Goal: Information Seeking & Learning: Compare options

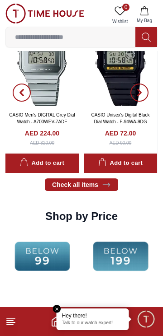
scroll to position [1006, 0]
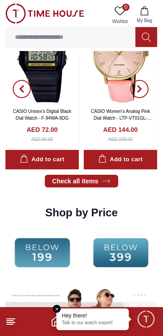
click at [22, 16] on img at bounding box center [44, 14] width 79 height 20
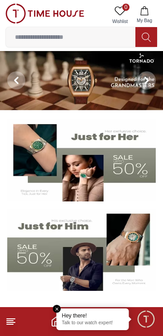
click at [11, 324] on line at bounding box center [10, 324] width 6 height 0
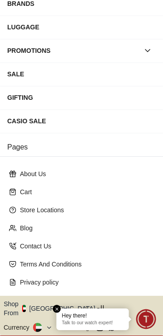
scroll to position [149, 0]
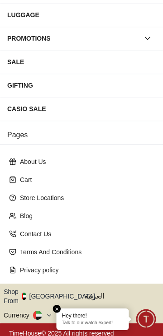
click at [98, 293] on icon "button" at bounding box center [99, 296] width 3 height 7
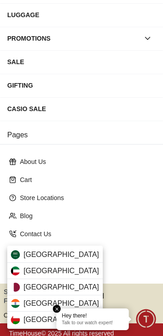
click at [77, 257] on div "[GEOGRAPHIC_DATA]" at bounding box center [54, 255] width 95 height 16
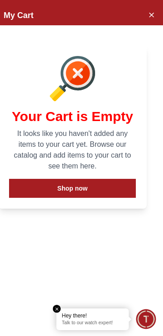
click at [152, 15] on icon "Close Account" at bounding box center [151, 15] width 4 height 4
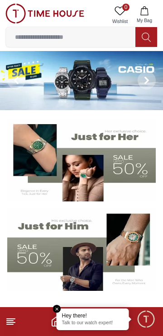
click at [131, 168] on img at bounding box center [81, 160] width 148 height 82
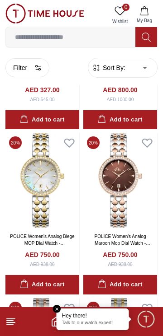
scroll to position [145, 0]
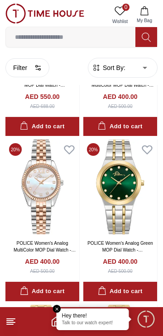
scroll to position [792, 0]
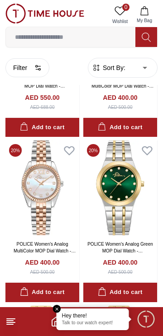
scroll to position [1420, 0]
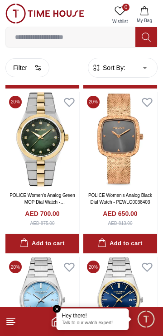
scroll to position [1335, 0]
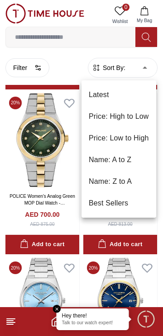
scroll to position [1420, 0]
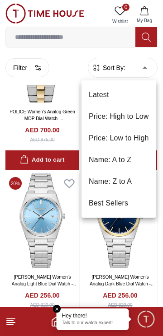
click at [106, 93] on li "Latest" at bounding box center [118, 95] width 75 height 22
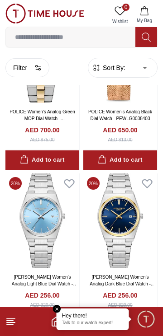
type input "*"
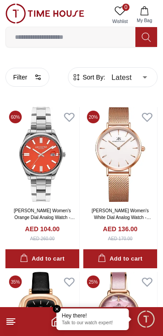
click at [80, 38] on input at bounding box center [70, 37] width 129 height 18
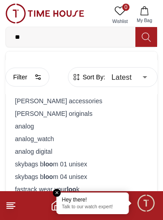
type input "*"
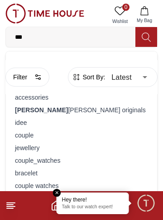
type input "***"
click at [58, 104] on div "lee cooper originals" at bounding box center [81, 110] width 140 height 13
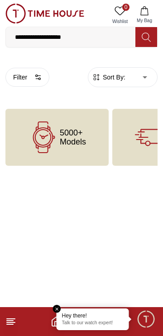
click at [81, 149] on div "5000+ Models" at bounding box center [56, 137] width 103 height 57
click at [142, 42] on icon at bounding box center [145, 37] width 9 height 10
click at [35, 35] on input "**********" at bounding box center [70, 37] width 129 height 18
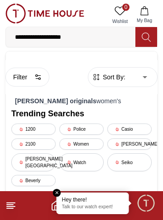
click at [28, 99] on strong "lee cooper originals" at bounding box center [55, 101] width 81 height 7
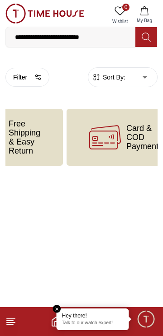
scroll to position [0, 170]
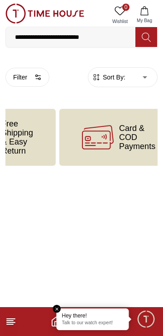
click at [84, 133] on icon at bounding box center [98, 138] width 32 height 32
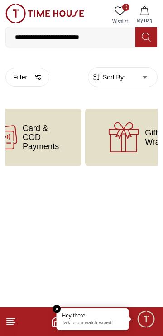
scroll to position [0, 312]
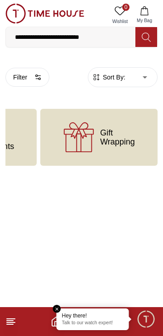
click at [84, 137] on icon at bounding box center [79, 138] width 32 height 32
click at [113, 140] on span "Gift Wrapping" at bounding box center [117, 137] width 35 height 18
type input "*"
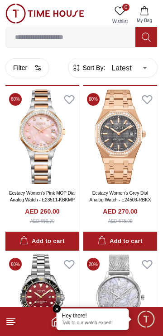
scroll to position [679, 0]
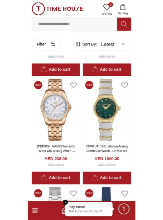
scroll to position [1737, 0]
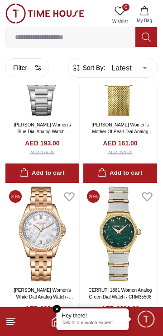
click at [96, 37] on input at bounding box center [70, 37] width 129 height 18
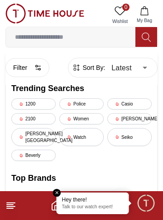
click at [78, 39] on input at bounding box center [70, 37] width 129 height 18
click at [52, 36] on input at bounding box center [70, 37] width 129 height 18
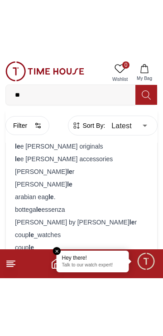
scroll to position [1780, 0]
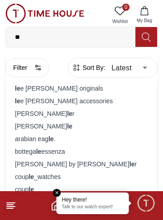
type input "**"
click at [58, 178] on div "coup le _watches" at bounding box center [81, 177] width 140 height 13
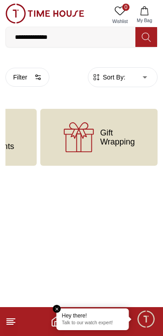
click at [73, 37] on input "**********" at bounding box center [70, 37] width 129 height 18
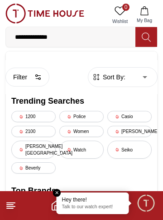
click at [148, 39] on icon at bounding box center [145, 37] width 9 height 9
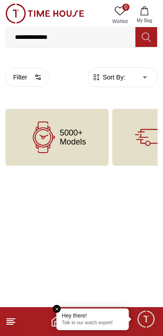
click at [81, 145] on span "5000+ Models" at bounding box center [73, 137] width 26 height 18
click at [39, 79] on circle "button" at bounding box center [39, 79] width 2 height 2
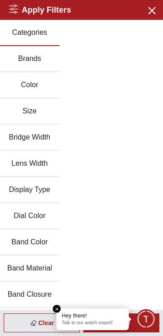
scroll to position [1557, 0]
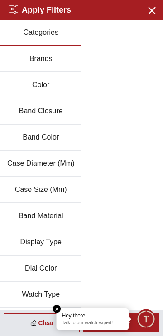
click at [156, 13] on icon "button" at bounding box center [150, 10] width 11 height 11
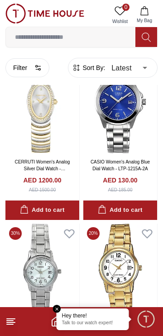
scroll to position [3058, 0]
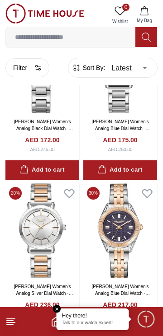
scroll to position [4744, 0]
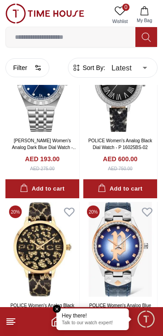
scroll to position [6399, 0]
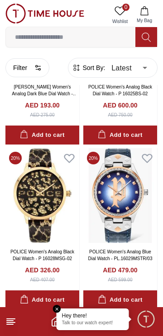
scroll to position [6497, 0]
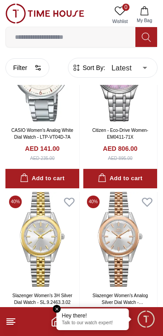
scroll to position [8071, 0]
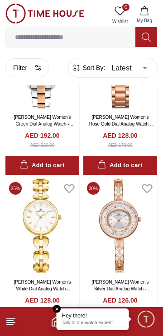
scroll to position [9176, 0]
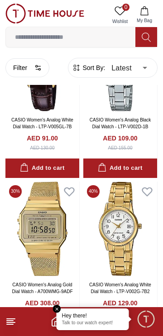
scroll to position [4053, 0]
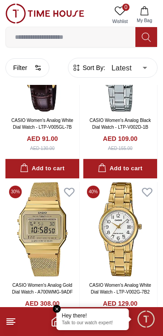
click at [97, 36] on input at bounding box center [70, 37] width 129 height 18
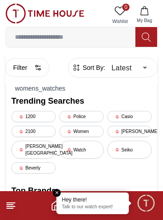
click at [138, 131] on div "Lee cooper" at bounding box center [129, 131] width 44 height 11
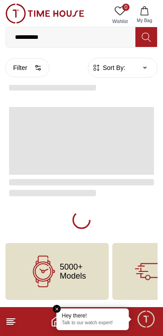
type input "******"
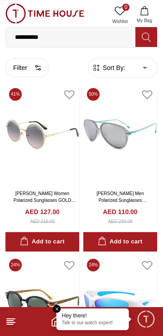
scroll to position [2027, 0]
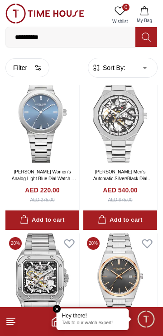
scroll to position [825, 0]
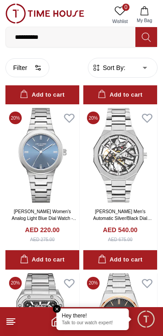
click at [59, 25] on link at bounding box center [44, 15] width 79 height 23
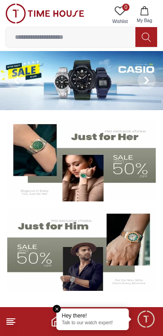
click at [100, 40] on input at bounding box center [70, 37] width 129 height 18
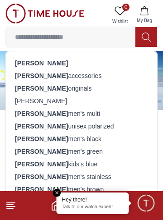
click at [76, 73] on div "lee cooper accessories" at bounding box center [81, 76] width 140 height 13
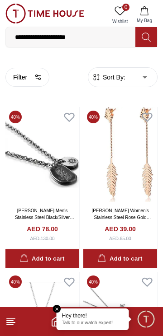
click at [97, 33] on input "**********" at bounding box center [70, 37] width 129 height 18
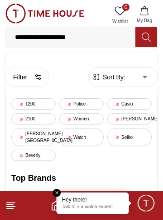
click at [84, 138] on div "Watch" at bounding box center [81, 137] width 44 height 18
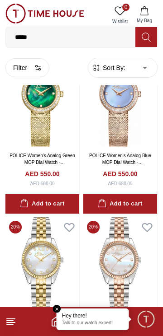
scroll to position [1203, 0]
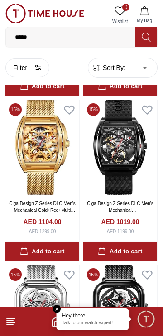
scroll to position [6342, 0]
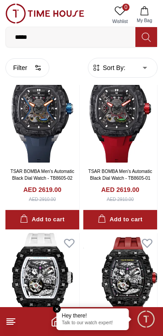
scroll to position [7784, 0]
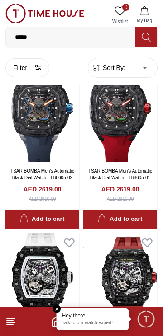
scroll to position [6442, 0]
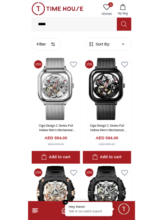
scroll to position [4730, 0]
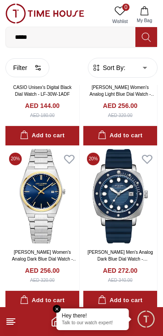
click at [56, 40] on input "*****" at bounding box center [70, 37] width 129 height 18
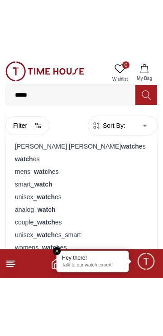
scroll to position [4808, 0]
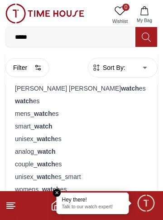
click at [50, 115] on div "mens_ watch es" at bounding box center [81, 114] width 140 height 13
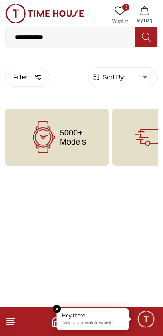
click at [90, 37] on input "**********" at bounding box center [70, 37] width 129 height 18
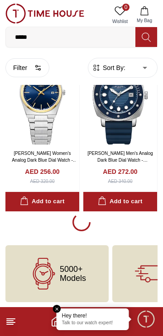
scroll to position [1537, 0]
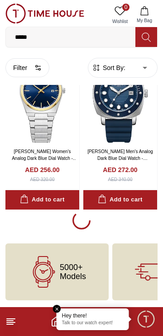
click at [68, 34] on input "*****" at bounding box center [70, 37] width 129 height 18
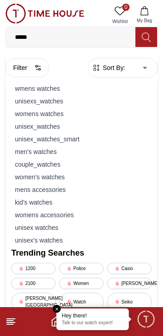
scroll to position [1557, 0]
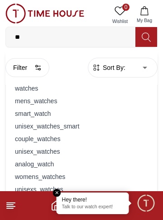
type input "*"
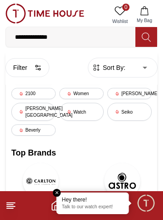
type input "**********"
click at [148, 34] on icon at bounding box center [145, 37] width 9 height 9
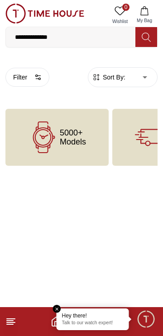
click at [41, 78] on icon "button" at bounding box center [37, 77] width 7 height 7
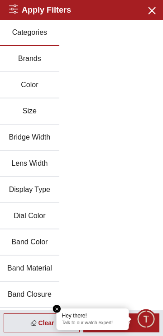
scroll to position [1499, 0]
click at [148, 12] on icon "button" at bounding box center [150, 10] width 11 height 11
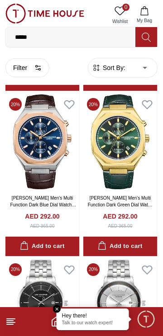
scroll to position [1599, 0]
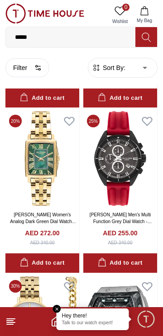
scroll to position [3193, 0]
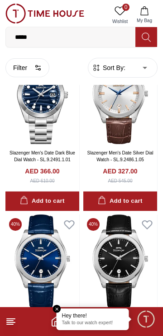
scroll to position [5012, 0]
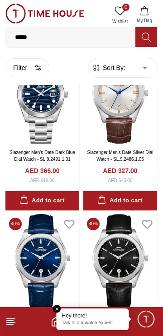
click at [53, 36] on input "*****" at bounding box center [70, 37] width 129 height 18
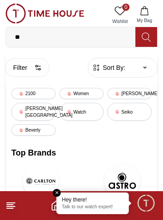
type input "*"
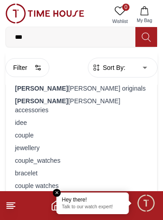
type input "***"
click at [23, 89] on div "lee cooper originals" at bounding box center [81, 88] width 140 height 13
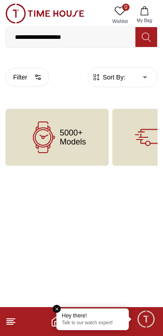
click at [81, 36] on input "**********" at bounding box center [70, 37] width 129 height 18
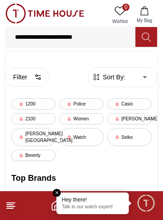
type input "**********"
click at [130, 119] on div "Lee cooper" at bounding box center [129, 118] width 44 height 11
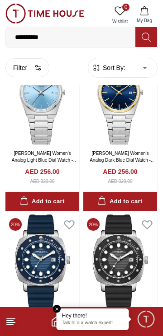
scroll to position [57, 0]
click at [12, 324] on line at bounding box center [10, 324] width 6 height 0
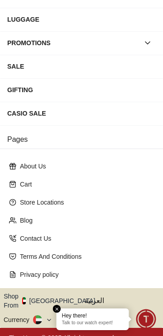
scroll to position [149, 0]
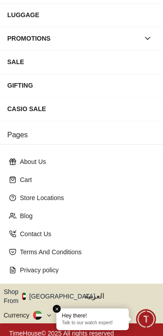
click at [98, 293] on icon "button" at bounding box center [99, 296] width 3 height 7
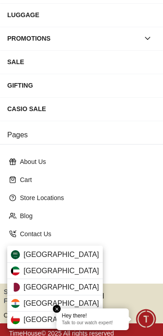
click at [33, 256] on span "[GEOGRAPHIC_DATA]" at bounding box center [60, 254] width 75 height 11
